Goal: Information Seeking & Learning: Learn about a topic

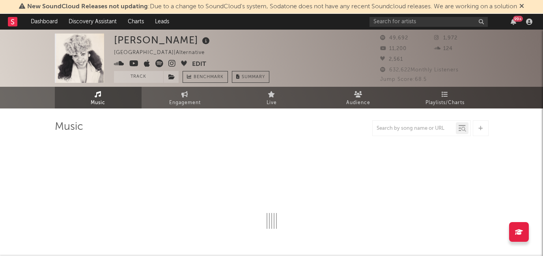
select select "6m"
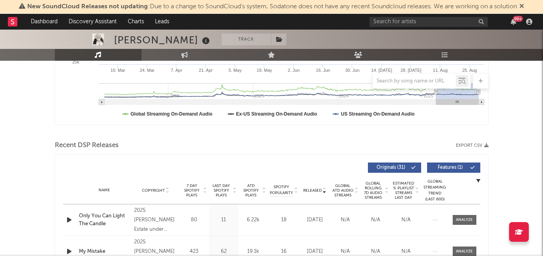
scroll to position [240, 0]
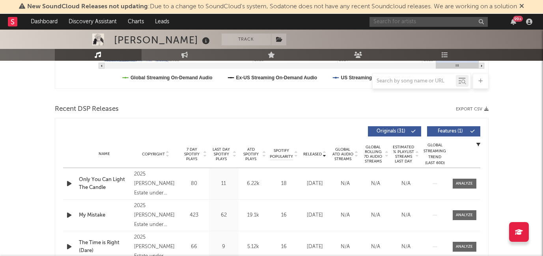
click at [391, 23] on input "text" at bounding box center [429, 22] width 118 height 10
click at [192, 157] on span "7 Day Spotify Plays" at bounding box center [191, 154] width 21 height 14
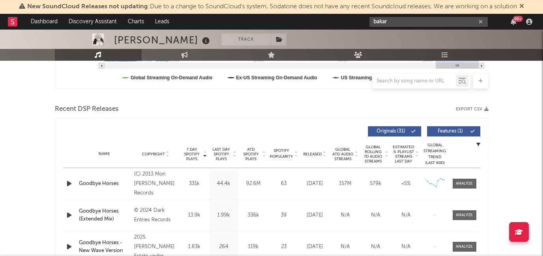
click at [406, 22] on input "bakar" at bounding box center [429, 22] width 118 height 10
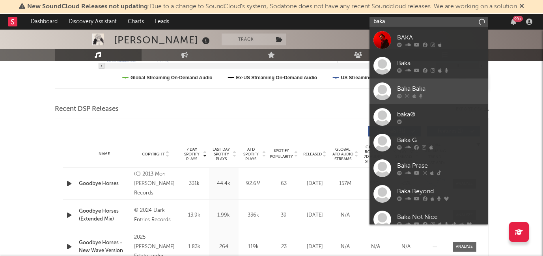
type input "bakar"
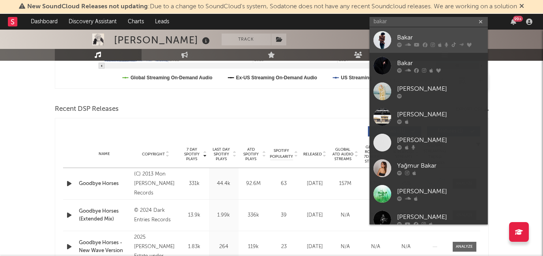
click at [415, 43] on icon at bounding box center [417, 44] width 6 height 5
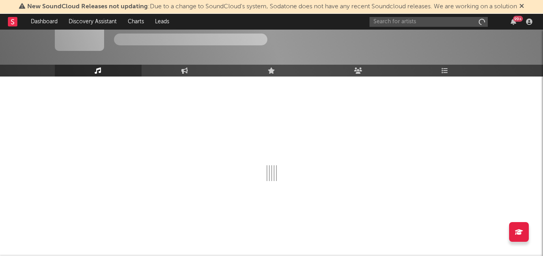
scroll to position [32, 0]
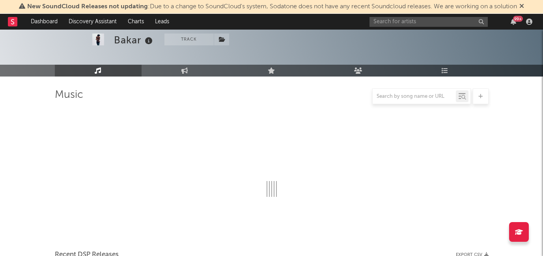
select select "6m"
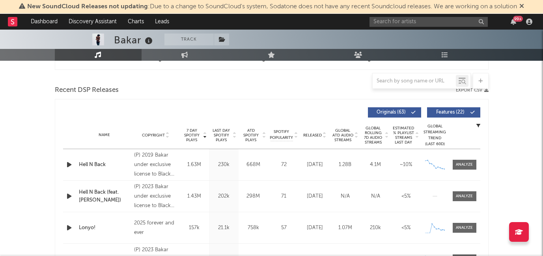
scroll to position [262, 0]
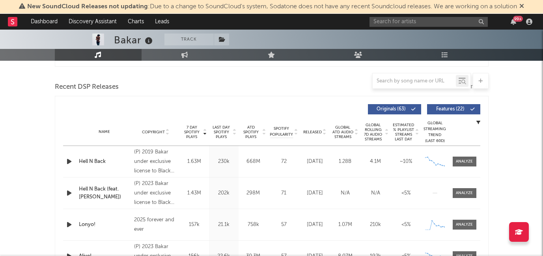
click at [317, 130] on span "Released" at bounding box center [312, 132] width 19 height 5
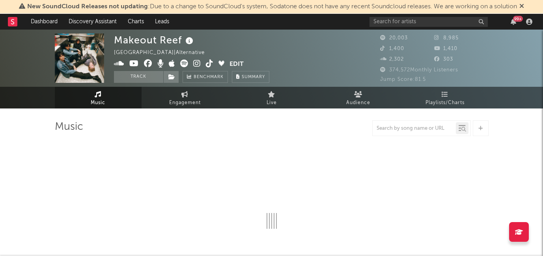
select select "6m"
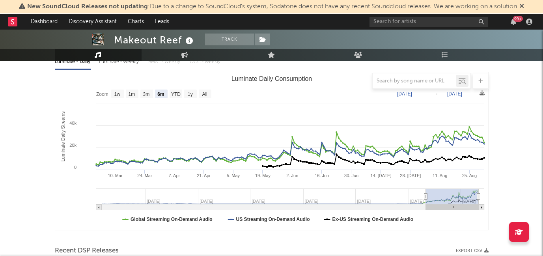
scroll to position [146, 0]
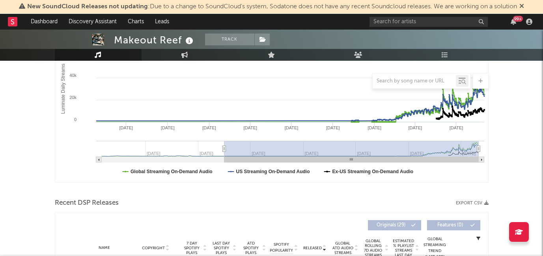
type input "2023-03-28"
drag, startPoint x: 424, startPoint y: 148, endPoint x: 223, endPoint y: 156, distance: 201.7
click at [223, 156] on g "Luminate Daily Consumption" at bounding box center [290, 152] width 388 height 22
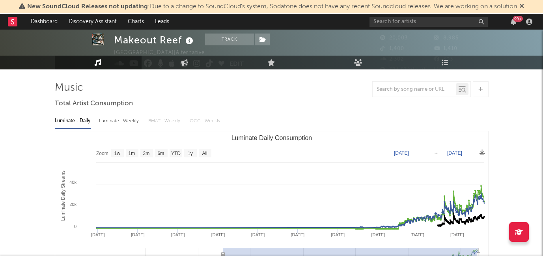
scroll to position [0, 0]
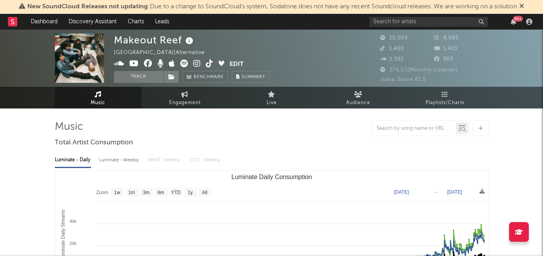
click at [197, 65] on icon at bounding box center [196, 64] width 7 height 8
drag, startPoint x: 116, startPoint y: 41, endPoint x: 180, endPoint y: 43, distance: 64.7
click at [180, 43] on div "Makeout Reef" at bounding box center [154, 40] width 81 height 13
copy div "Makeout Reef"
click at [194, 62] on icon at bounding box center [196, 64] width 7 height 8
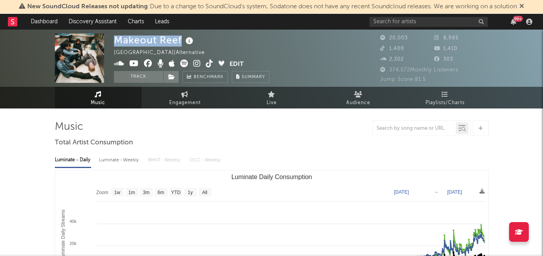
click at [208, 63] on icon at bounding box center [209, 64] width 7 height 8
click at [137, 43] on div "Makeout Reef" at bounding box center [154, 40] width 81 height 13
drag, startPoint x: 117, startPoint y: 41, endPoint x: 181, endPoint y: 40, distance: 64.7
click at [181, 40] on div "Makeout Reef" at bounding box center [154, 40] width 81 height 13
copy div "Makeout Reef"
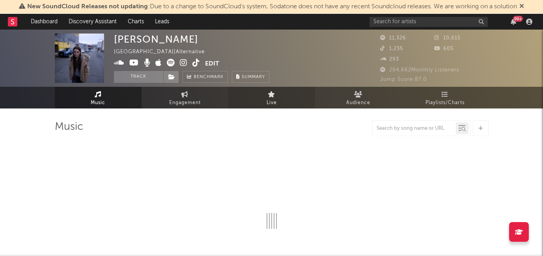
select select "6m"
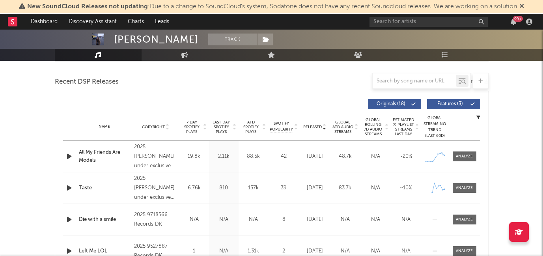
scroll to position [276, 0]
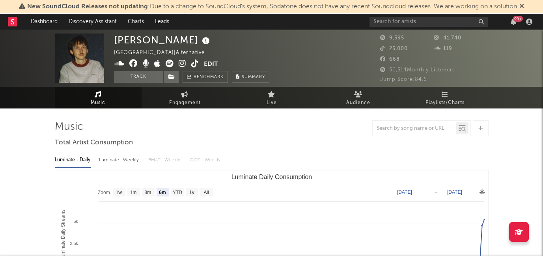
select select "6m"
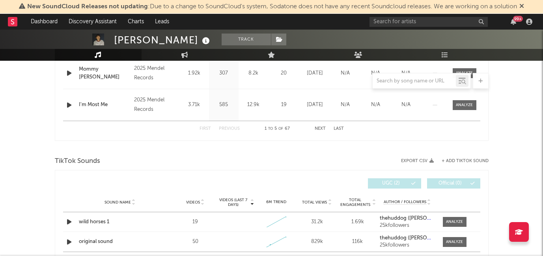
scroll to position [489, 0]
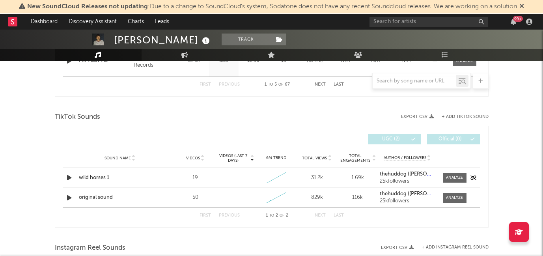
click at [93, 177] on div "wild horses 1" at bounding box center [120, 178] width 82 height 8
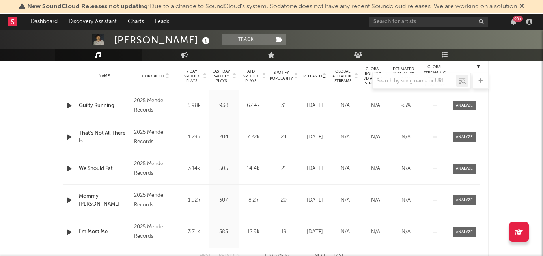
scroll to position [306, 0]
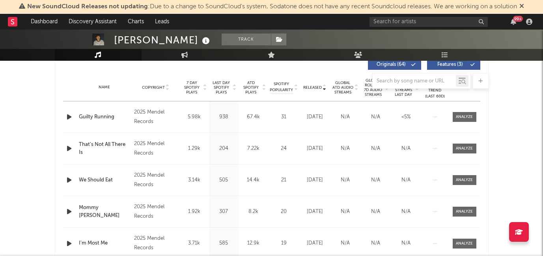
click at [68, 117] on icon "button" at bounding box center [69, 117] width 8 height 10
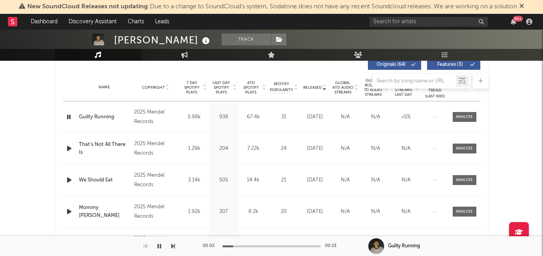
click at [67, 148] on icon "button" at bounding box center [69, 149] width 8 height 10
click at [70, 179] on icon "button" at bounding box center [69, 180] width 8 height 10
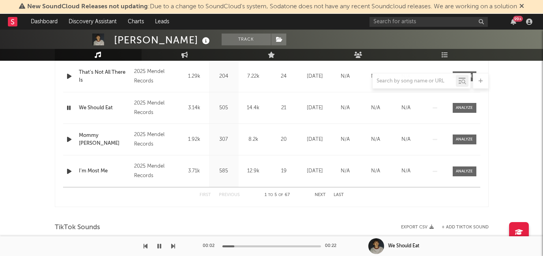
scroll to position [407, 0]
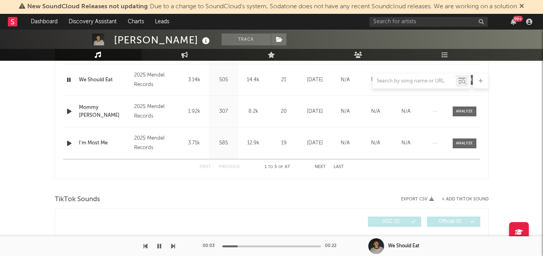
click at [317, 165] on button "Next" at bounding box center [320, 167] width 11 height 4
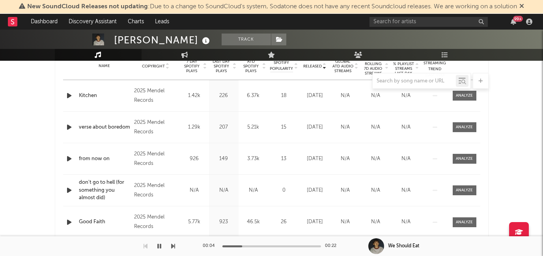
scroll to position [302, 0]
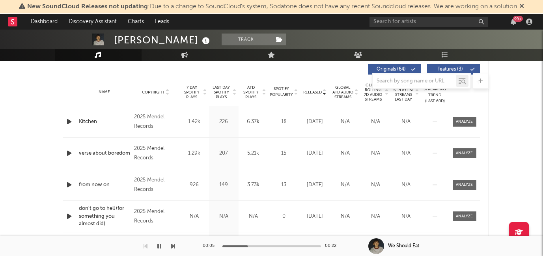
click at [67, 153] on icon "button" at bounding box center [69, 153] width 8 height 10
click at [67, 184] on icon "button" at bounding box center [69, 185] width 8 height 10
click at [65, 120] on icon "button" at bounding box center [69, 122] width 8 height 10
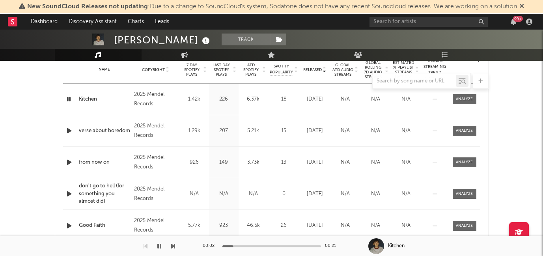
scroll to position [298, 0]
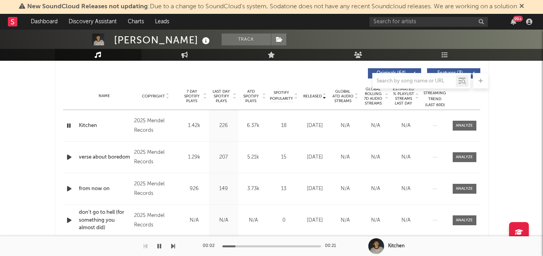
click at [190, 96] on span "7 Day Spotify Plays" at bounding box center [191, 96] width 21 height 14
click at [65, 125] on icon "button" at bounding box center [69, 126] width 8 height 10
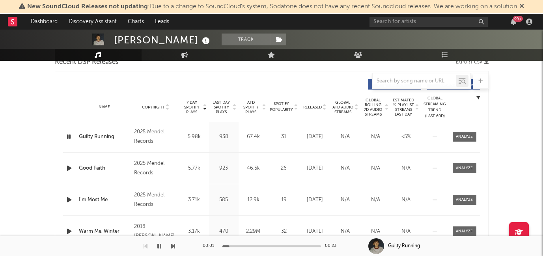
click at [69, 166] on icon "button" at bounding box center [69, 168] width 8 height 10
click at [69, 166] on icon "button" at bounding box center [68, 168] width 7 height 10
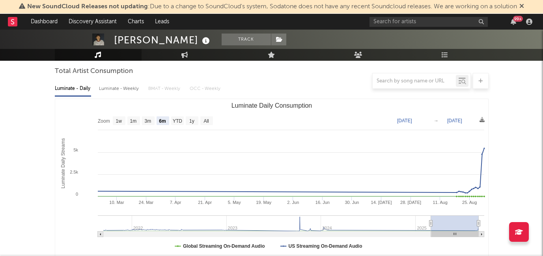
scroll to position [0, 0]
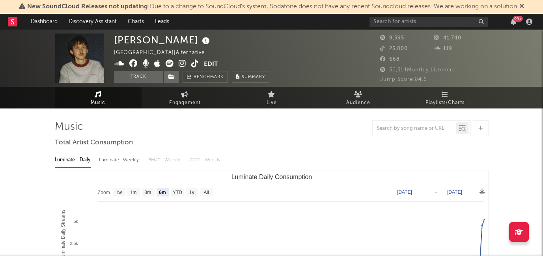
drag, startPoint x: 196, startPoint y: 39, endPoint x: 114, endPoint y: 37, distance: 81.7
click at [114, 37] on div "Hudson Freeman" at bounding box center [163, 40] width 98 height 13
copy div "Hudson Freeman"
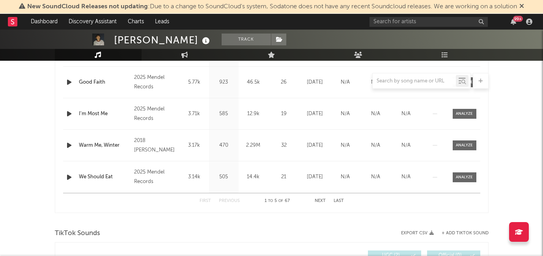
scroll to position [385, 0]
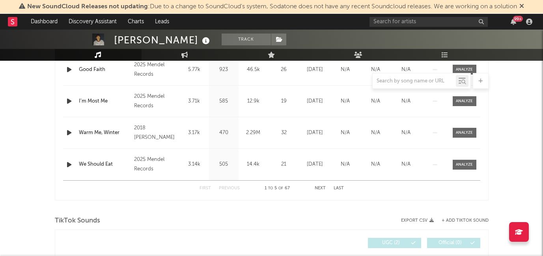
click at [320, 187] on button "Next" at bounding box center [320, 188] width 11 height 4
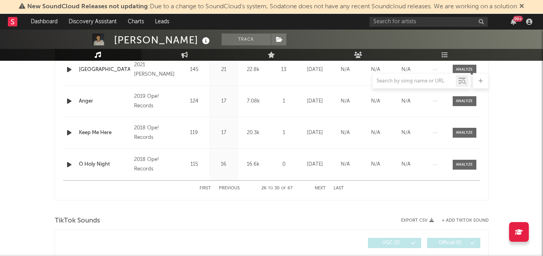
click at [320, 187] on button "Next" at bounding box center [320, 188] width 11 height 4
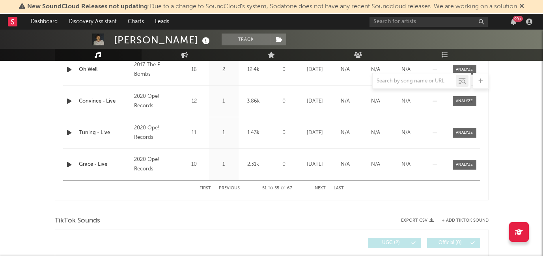
click at [320, 187] on button "Next" at bounding box center [320, 188] width 11 height 4
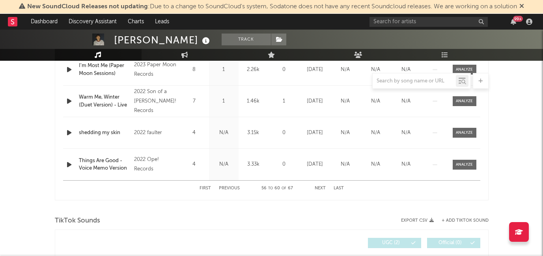
click at [203, 185] on div "First Previous 56 to 60 of 67 Next Last" at bounding box center [272, 188] width 144 height 15
click at [203, 189] on button "First" at bounding box center [205, 188] width 11 height 4
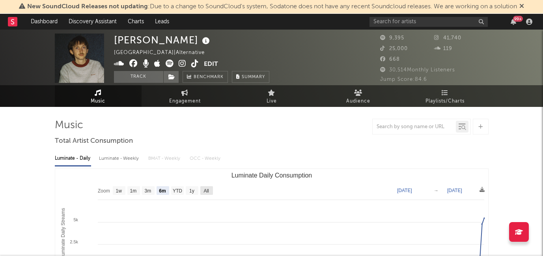
scroll to position [0, 0]
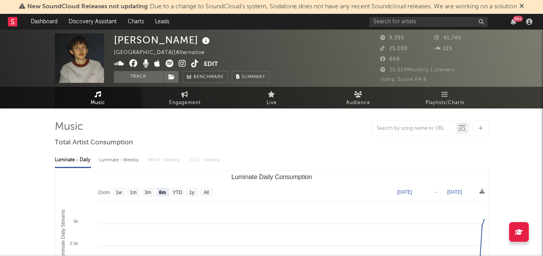
click at [179, 64] on icon at bounding box center [182, 64] width 7 height 8
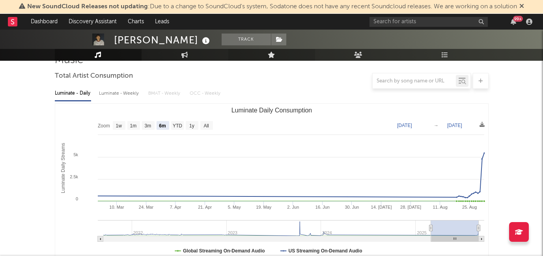
scroll to position [139, 0]
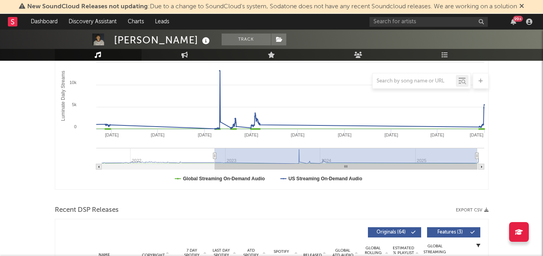
type input "2021-11-19"
select select "All"
type input "2021-09-12"
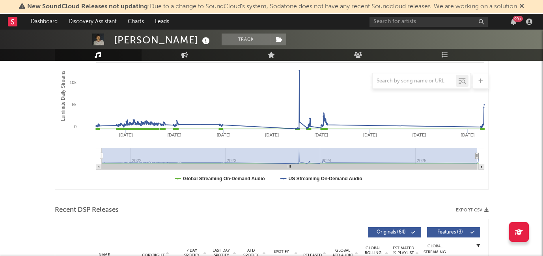
drag, startPoint x: 430, startPoint y: 155, endPoint x: 82, endPoint y: 167, distance: 348.5
click at [82, 167] on icon "Created with Highcharts 10.3.3 Luminate Daily Streams Luminate Daily Consumptio…" at bounding box center [271, 111] width 433 height 158
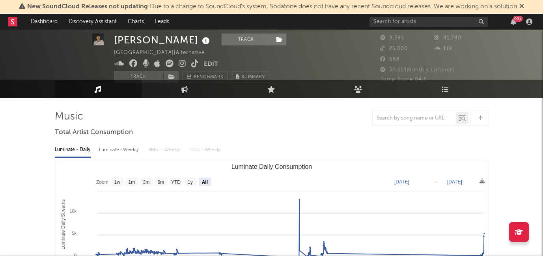
scroll to position [7, 0]
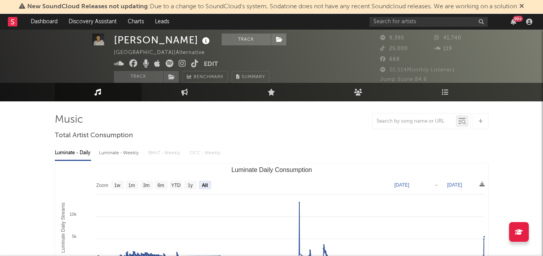
drag, startPoint x: 196, startPoint y: 40, endPoint x: 100, endPoint y: 43, distance: 95.9
click at [100, 43] on div "Hudson Freeman Track Swaziland | Alternative Edit Track Benchmark Summary 9,395…" at bounding box center [271, 50] width 543 height 57
copy div "Hudson Freeman"
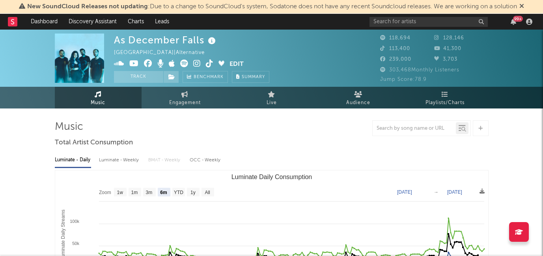
select select "6m"
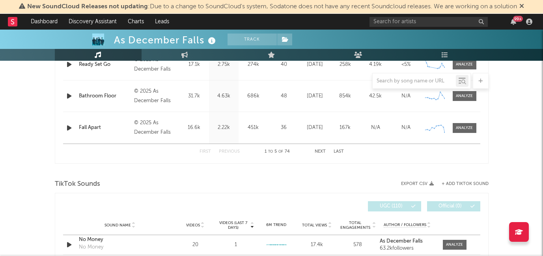
scroll to position [413, 0]
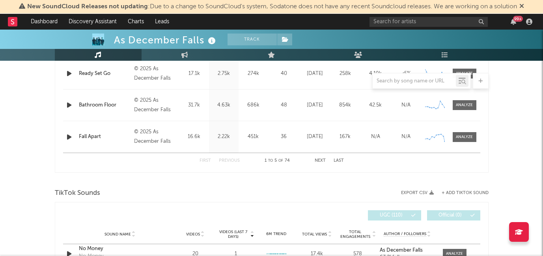
click at [323, 158] on div "First Previous 1 to 5 of 74 Next Last" at bounding box center [272, 160] width 144 height 15
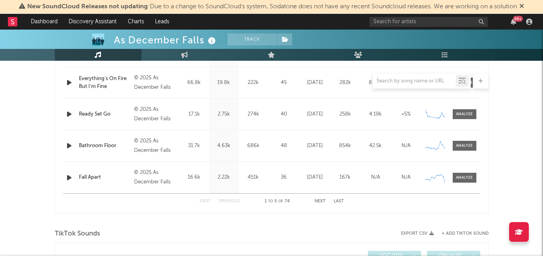
scroll to position [370, 0]
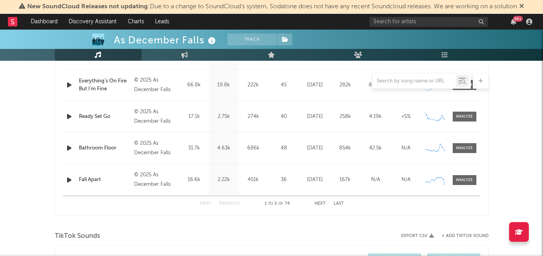
click at [318, 203] on button "Next" at bounding box center [320, 204] width 11 height 4
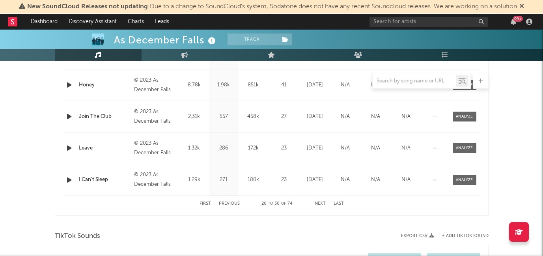
click at [318, 203] on button "Next" at bounding box center [320, 204] width 11 height 4
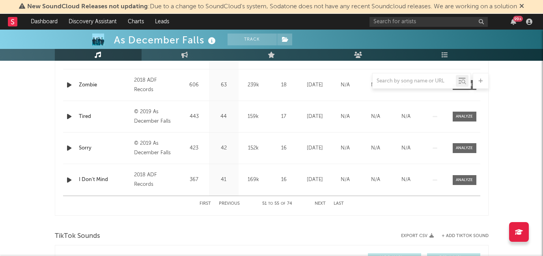
click at [318, 203] on button "Next" at bounding box center [320, 204] width 11 height 4
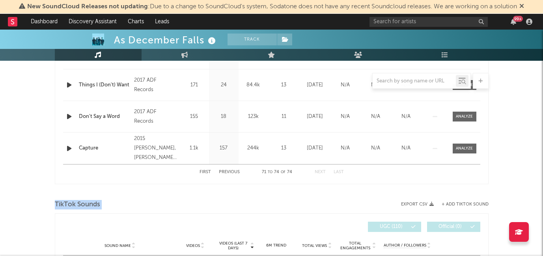
click at [318, 203] on div "TikTok Sounds" at bounding box center [272, 204] width 434 height 13
click at [211, 170] on button "First" at bounding box center [205, 172] width 11 height 4
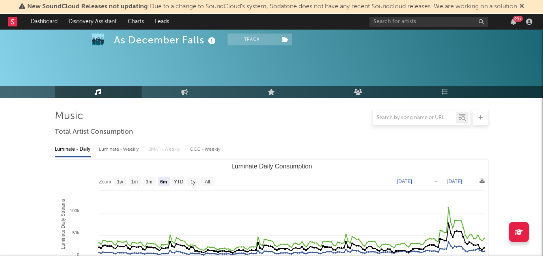
scroll to position [0, 0]
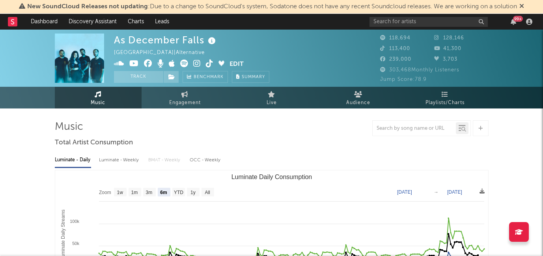
click at [197, 64] on icon at bounding box center [196, 64] width 7 height 8
